Goal: Task Accomplishment & Management: Use online tool/utility

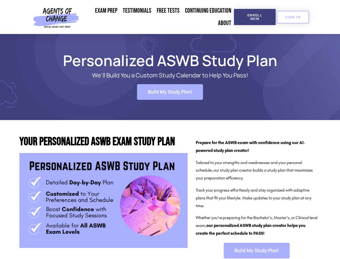
click at [255, 17] on span "Enroll Now" at bounding box center [255, 16] width 25 height 7
click at [293, 17] on span "SIGN IN" at bounding box center [293, 17] width 15 height 4
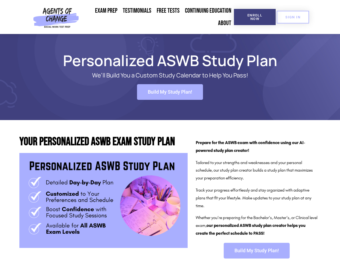
click at [170, 92] on span "Build My Study Plan!" at bounding box center [170, 91] width 44 height 5
click at [257, 250] on span "Build My Study Plan!" at bounding box center [257, 250] width 44 height 5
